Goal: Task Accomplishment & Management: Complete application form

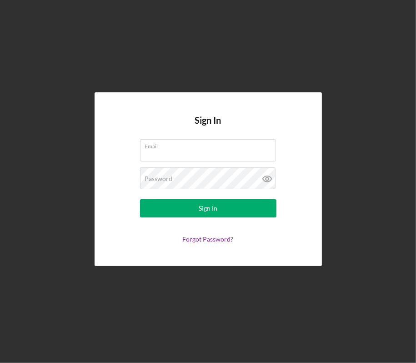
type input "[EMAIL_ADDRESS][DOMAIN_NAME]"
click at [257, 211] on button "Sign In" at bounding box center [208, 208] width 136 height 18
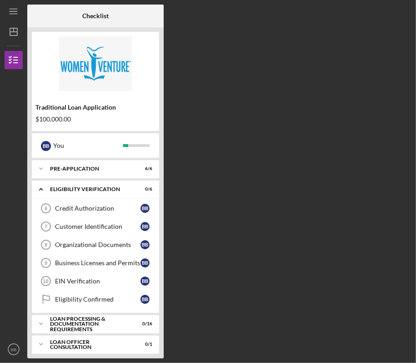
click at [111, 321] on div "Loan Processing & Documentation Requirements" at bounding box center [90, 324] width 80 height 16
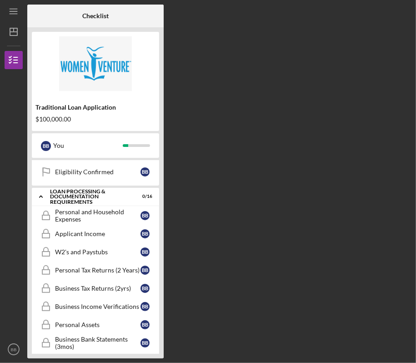
scroll to position [146, 0]
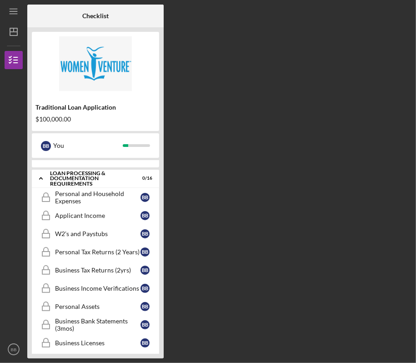
click at [95, 198] on div "Personal and Household Expenses" at bounding box center [98, 197] width 86 height 15
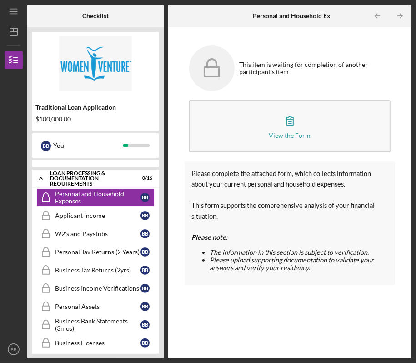
click at [267, 122] on button "View the Form Form" at bounding box center [290, 126] width 202 height 52
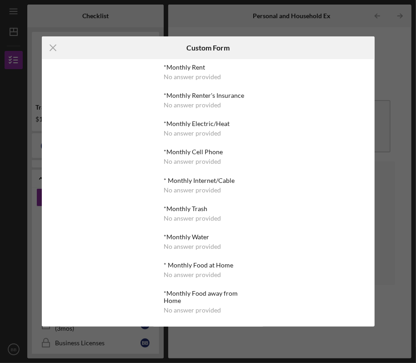
click at [176, 78] on div "No answer provided" at bounding box center [192, 76] width 57 height 7
click at [173, 75] on div "No answer provided" at bounding box center [192, 76] width 57 height 7
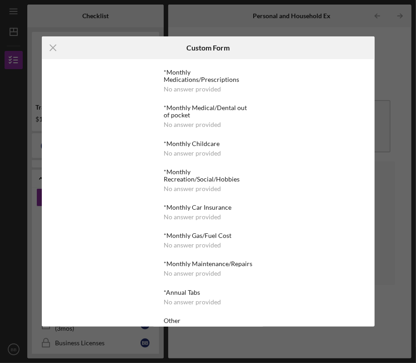
scroll to position [342, 0]
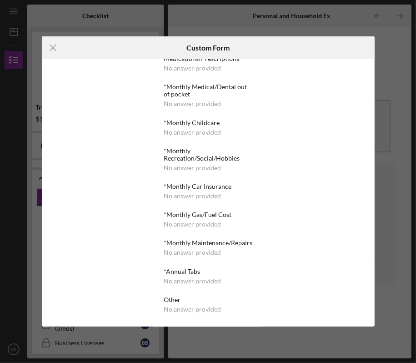
click at [194, 192] on div "No answer provided" at bounding box center [192, 195] width 57 height 7
click at [196, 183] on div "*Monthly Car Insurance" at bounding box center [208, 186] width 89 height 7
click at [194, 192] on div "No answer provided" at bounding box center [192, 195] width 57 height 7
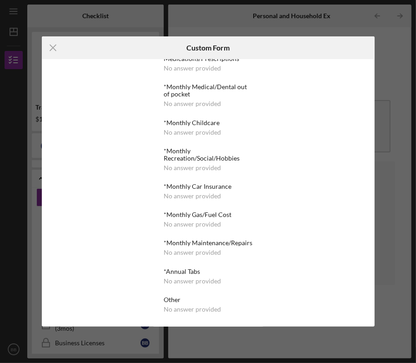
click at [52, 45] on icon "Icon/Menu Close" at bounding box center [53, 47] width 23 height 23
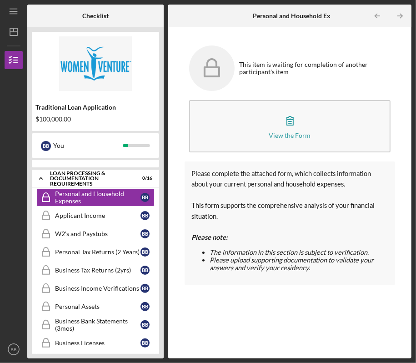
click at [262, 123] on button "View the Form Form" at bounding box center [290, 126] width 202 height 52
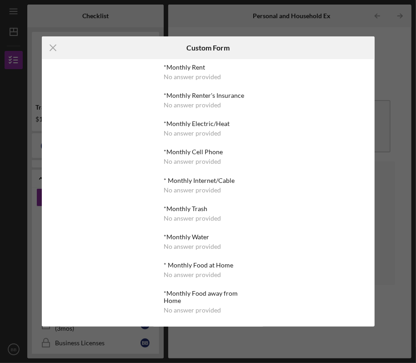
click at [191, 80] on div "No answer provided" at bounding box center [192, 76] width 57 height 7
click at [190, 73] on div "No answer provided" at bounding box center [192, 76] width 57 height 7
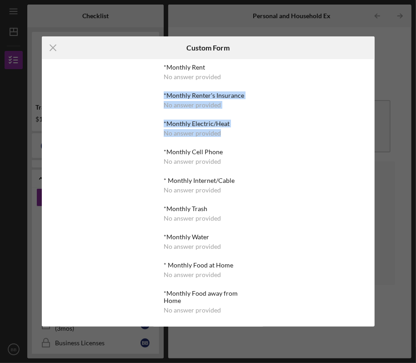
drag, startPoint x: 261, startPoint y: 77, endPoint x: 261, endPoint y: 132, distance: 55.5
click at [261, 132] on div "*Monthly Rent No answer provided *Monthly Renter's Insurance No answer provided…" at bounding box center [208, 192] width 111 height 267
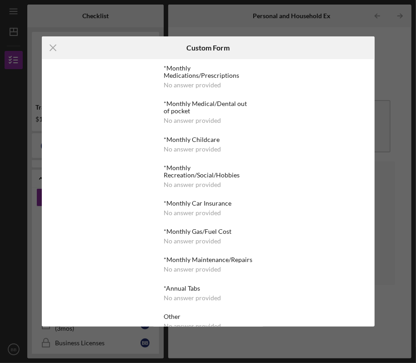
scroll to position [342, 0]
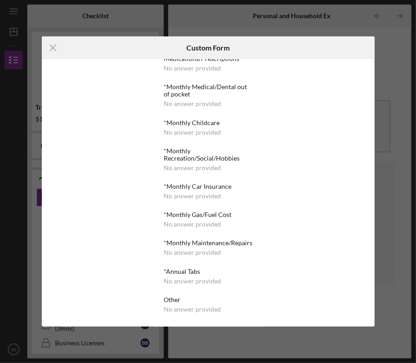
click at [47, 44] on icon "Icon/Menu Close" at bounding box center [53, 47] width 23 height 23
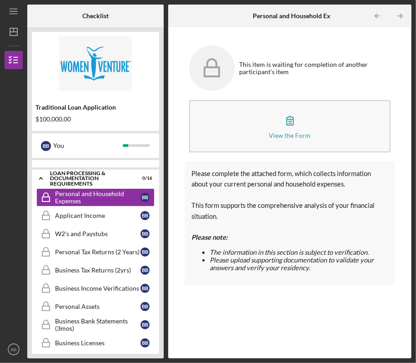
click at [119, 215] on div "Applicant Income" at bounding box center [98, 215] width 86 height 7
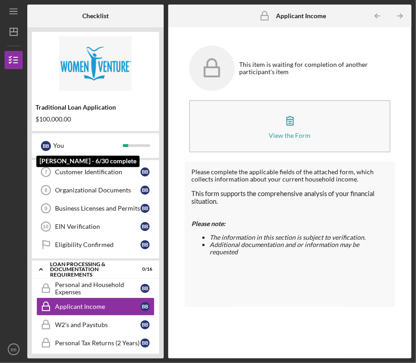
scroll to position [73, 0]
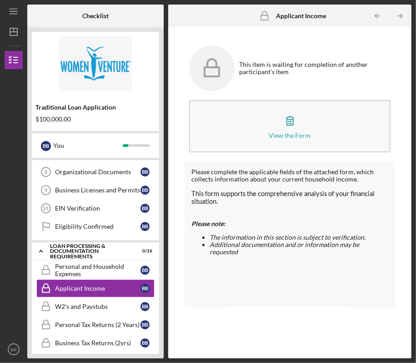
click at [85, 227] on div "Eligibility Confirmed" at bounding box center [98, 226] width 86 height 7
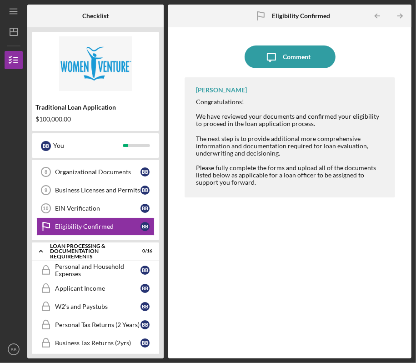
click at [68, 277] on link "Personal and Household Expenses Personal and Household Expenses B B" at bounding box center [95, 270] width 118 height 18
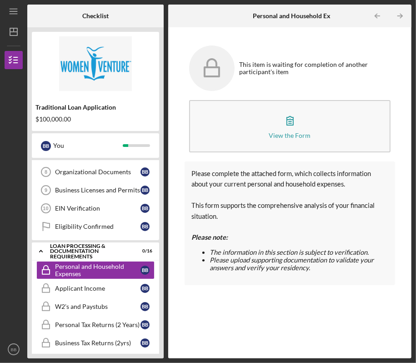
click at [288, 144] on button "View the Form Form" at bounding box center [290, 126] width 202 height 52
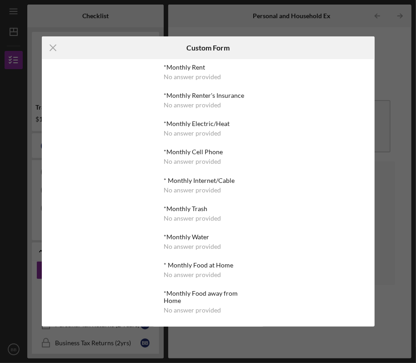
click at [55, 42] on icon "Icon/Menu Close" at bounding box center [53, 47] width 23 height 23
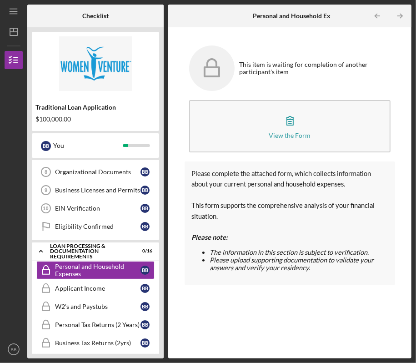
click at [76, 225] on div "Eligibility Confirmed" at bounding box center [98, 226] width 86 height 7
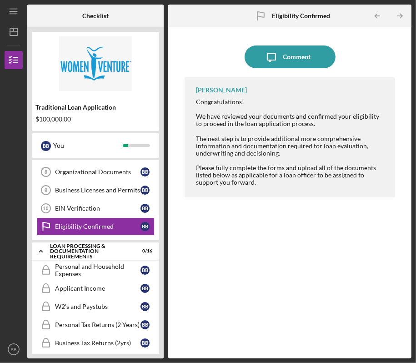
click at [281, 58] on icon "Icon/Message" at bounding box center [271, 56] width 23 height 23
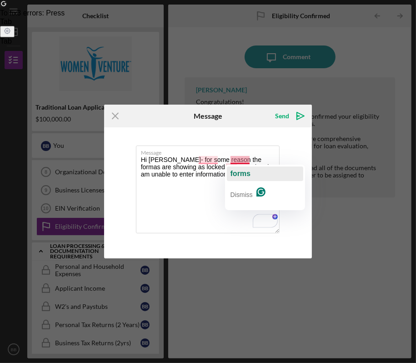
click at [238, 170] on span "forms" at bounding box center [241, 174] width 20 height 8
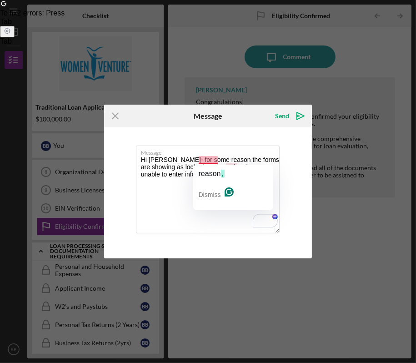
click at [212, 160] on textarea "Hi [PERSON_NAME]- for some reason the forms are showing as locked on my end and…" at bounding box center [208, 190] width 144 height 88
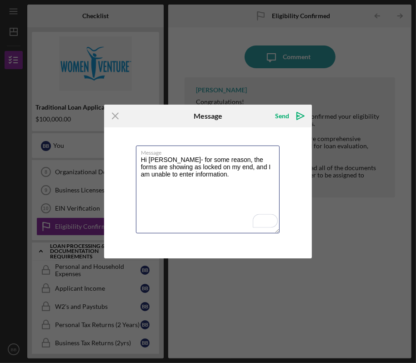
click at [170, 160] on textarea "Hi [PERSON_NAME]- for some reason, the forms are showing as locked on my end, a…" at bounding box center [208, 190] width 144 height 88
click at [210, 170] on textarea "Hi [PERSON_NAME]! for some reason, the forms are showing as locked on my end, a…" at bounding box center [208, 190] width 144 height 88
click at [209, 174] on textarea "Hi [PERSON_NAME]! for some reason, the forms are showing as locked on my end, a…" at bounding box center [208, 190] width 144 height 88
click at [205, 177] on textarea "Hi [PERSON_NAME]! For some reason, the forms are showing as locked on my end, a…" at bounding box center [208, 190] width 144 height 88
type textarea "Hi [PERSON_NAME]! For some reason, the forms are showing as locked on my end, a…"
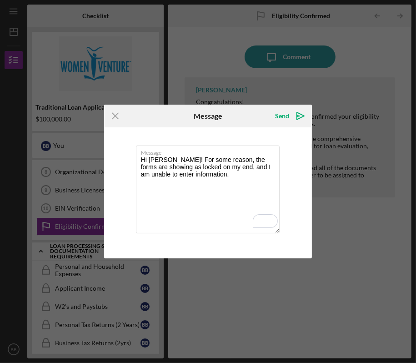
click at [298, 113] on icon "Icon/icon-invite-send" at bounding box center [300, 116] width 23 height 23
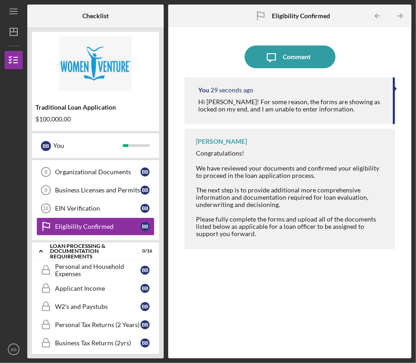
click at [120, 268] on div "Personal and Household Expenses" at bounding box center [98, 270] width 86 height 15
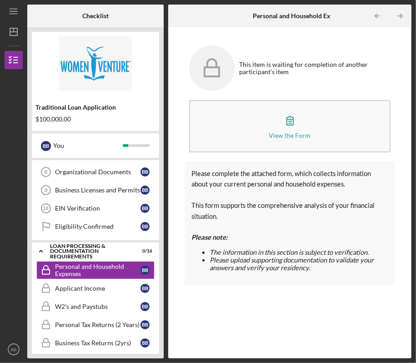
click at [250, 135] on button "View the Form Form" at bounding box center [290, 126] width 202 height 52
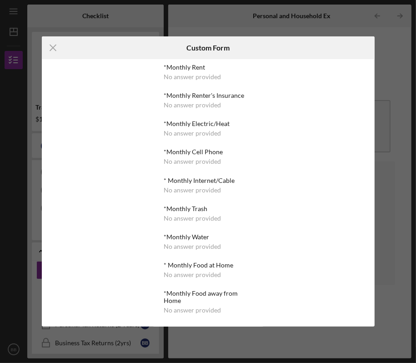
click at [191, 74] on div "No answer provided" at bounding box center [192, 76] width 57 height 7
click at [53, 50] on icon "Icon/Menu Close" at bounding box center [53, 47] width 23 height 23
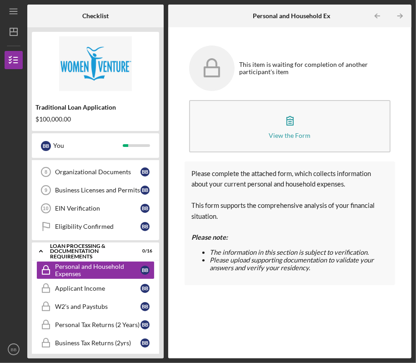
click at [112, 339] on div "Business Tax Returns (2yrs)" at bounding box center [98, 342] width 86 height 7
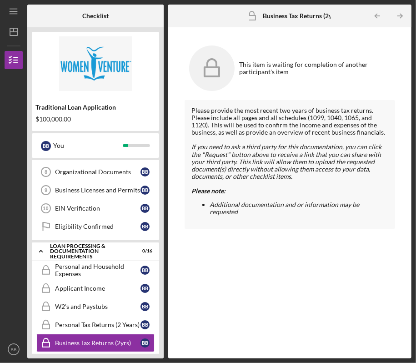
click at [109, 321] on div "Personal Tax Returns (2 Years)" at bounding box center [98, 324] width 86 height 7
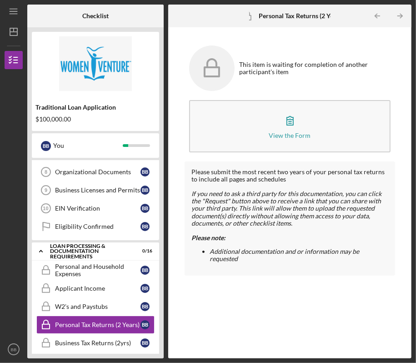
click at [102, 342] on div "Business Tax Returns (2yrs)" at bounding box center [98, 342] width 86 height 7
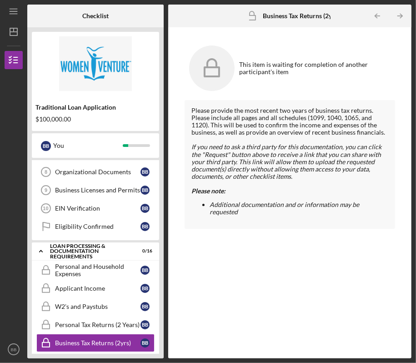
click at [45, 250] on icon "Icon/Expander" at bounding box center [41, 251] width 18 height 18
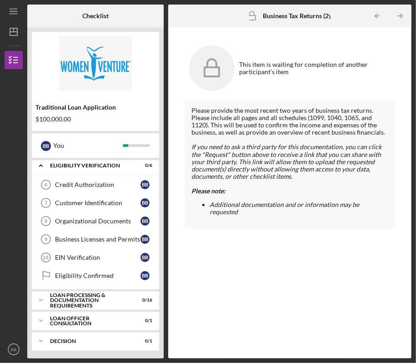
click at [64, 320] on div "Loan Officer Consultation" at bounding box center [90, 321] width 80 height 10
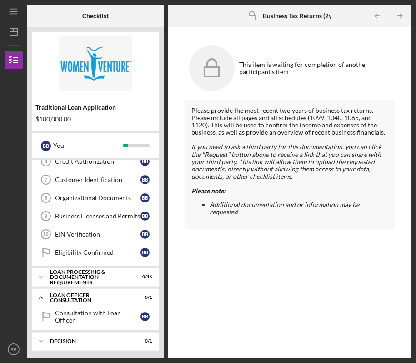
click at [71, 275] on div "Loan Processing & Documentation Requirements" at bounding box center [90, 277] width 80 height 16
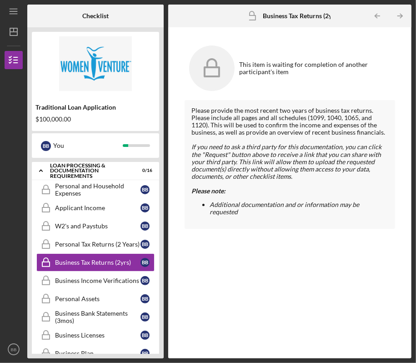
scroll to position [156, 0]
